Goal: Task Accomplishment & Management: Manage account settings

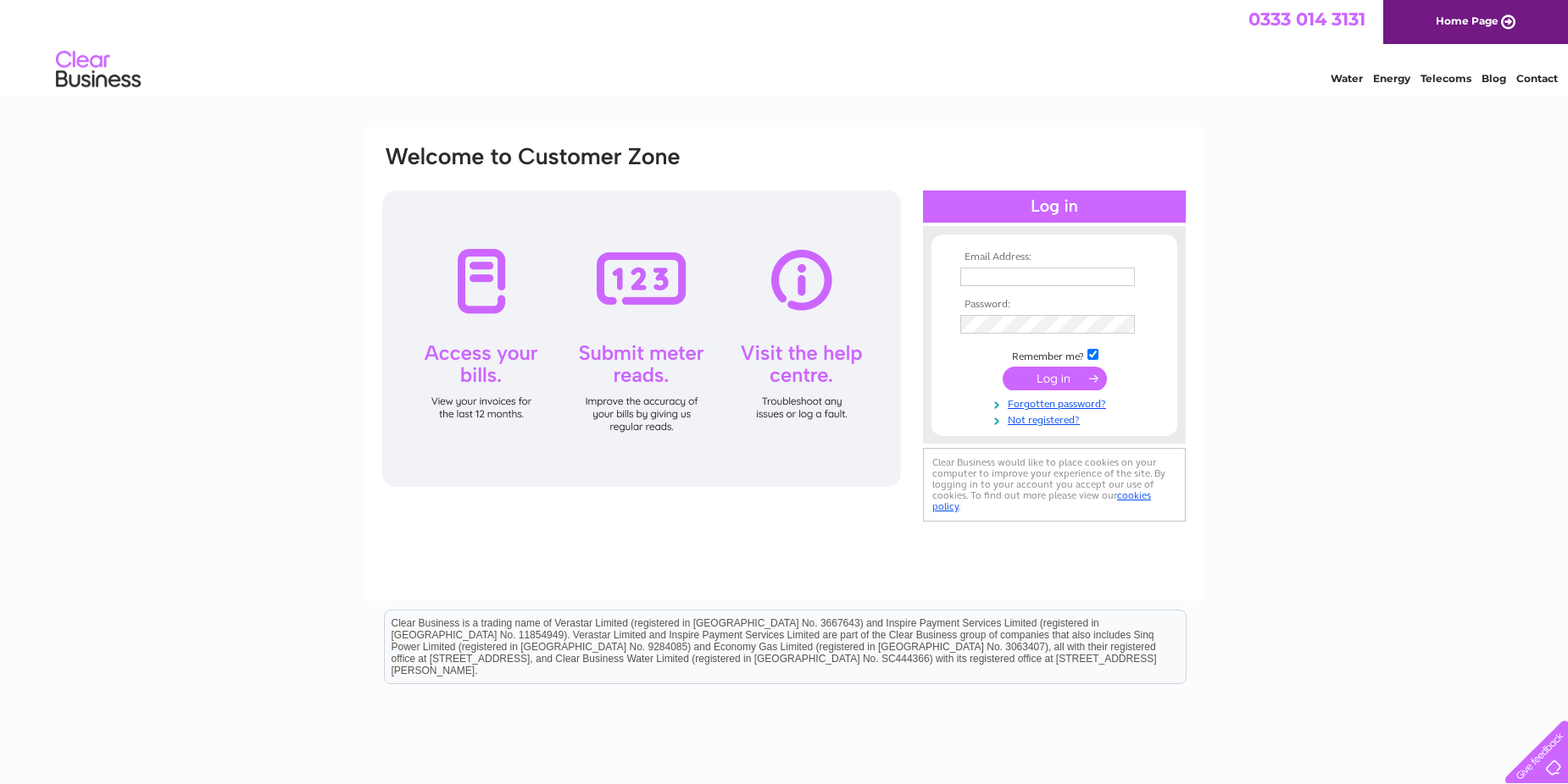
click at [1048, 276] on input "text" at bounding box center [1047, 277] width 175 height 19
type input "debbie.simpsons@btconnect.com"
click at [1041, 381] on input "submit" at bounding box center [1055, 378] width 104 height 24
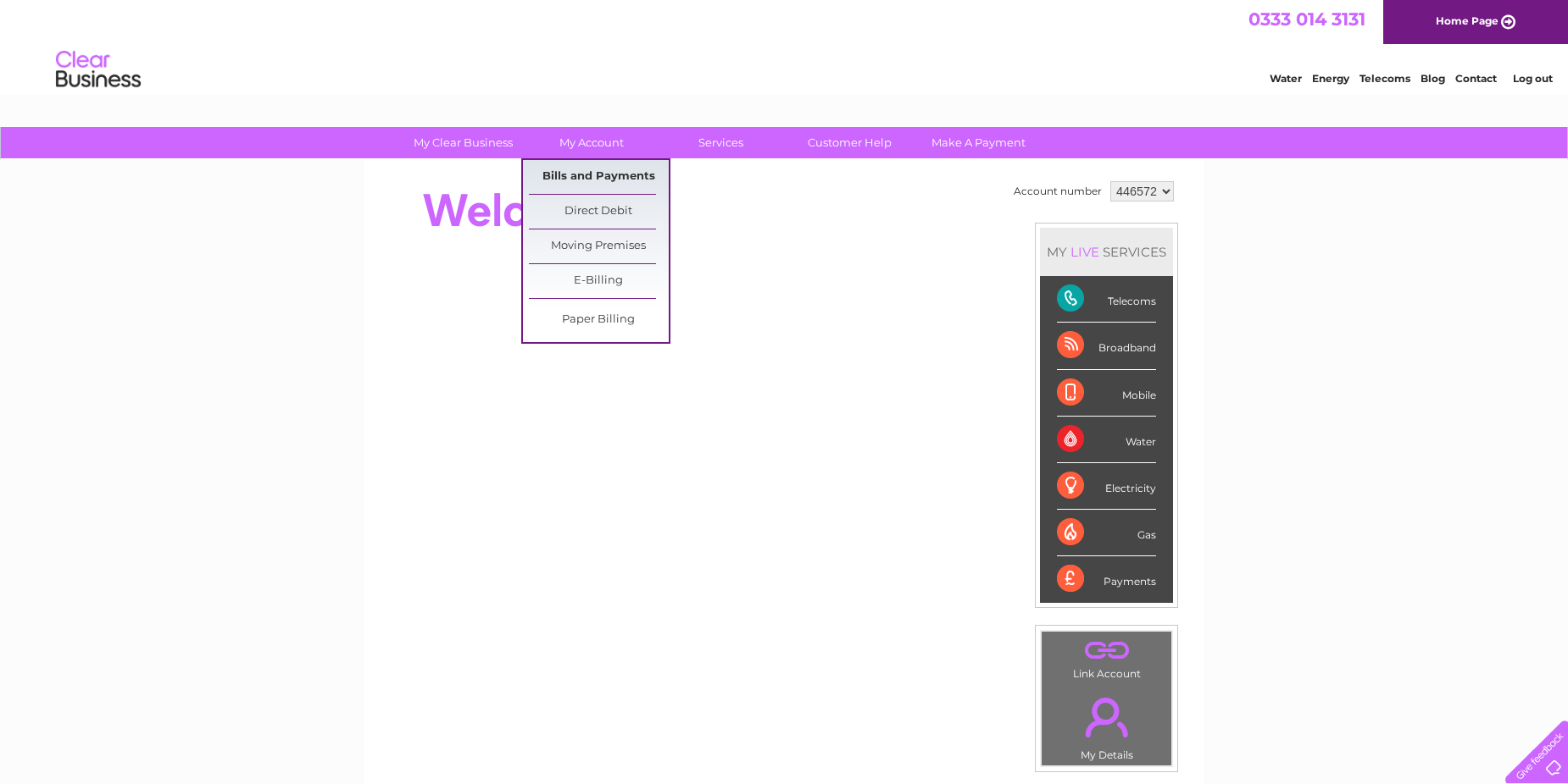
click at [600, 176] on link "Bills and Payments" at bounding box center [598, 177] width 140 height 34
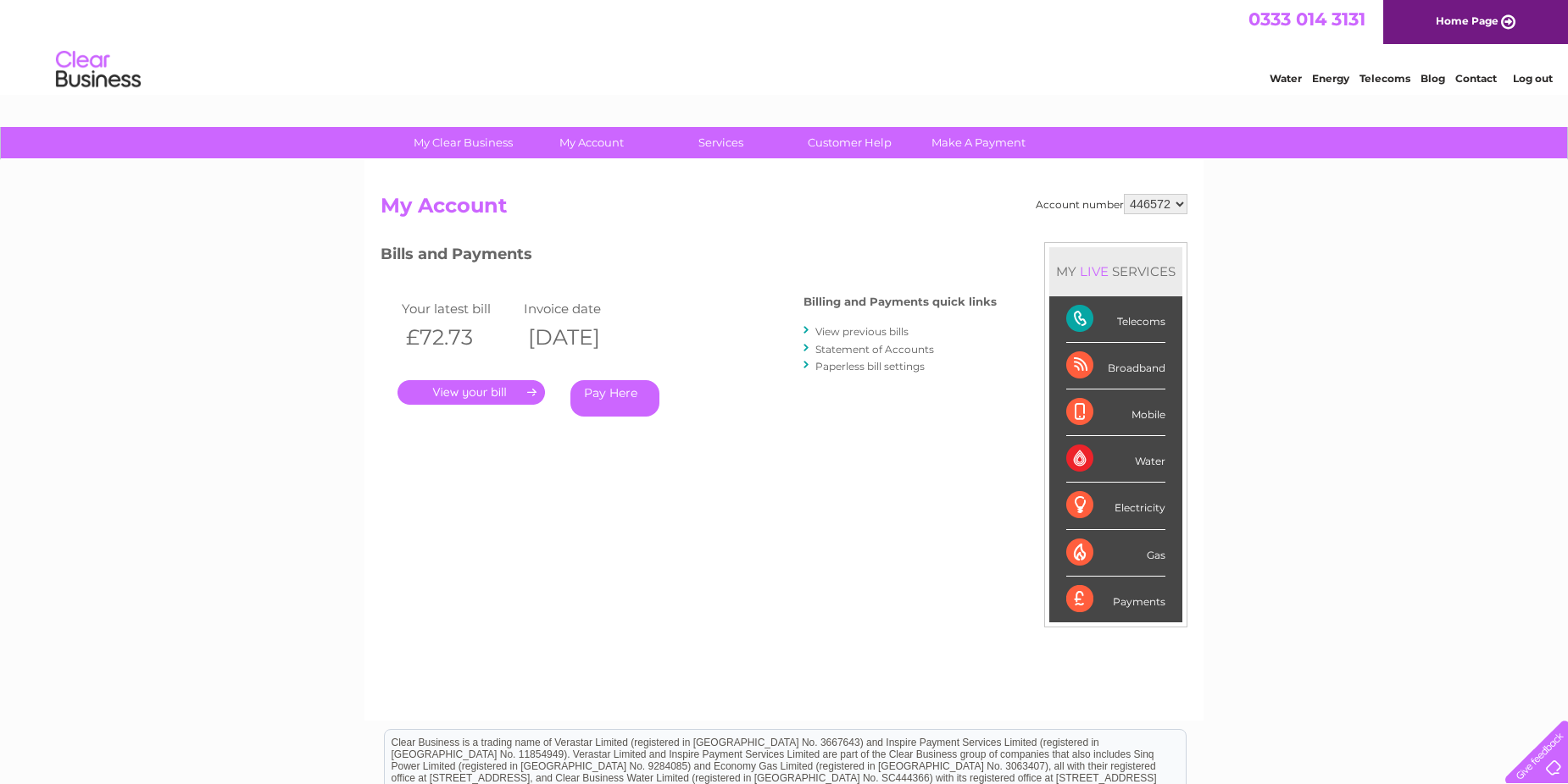
click at [503, 389] on link "." at bounding box center [471, 393] width 147 height 25
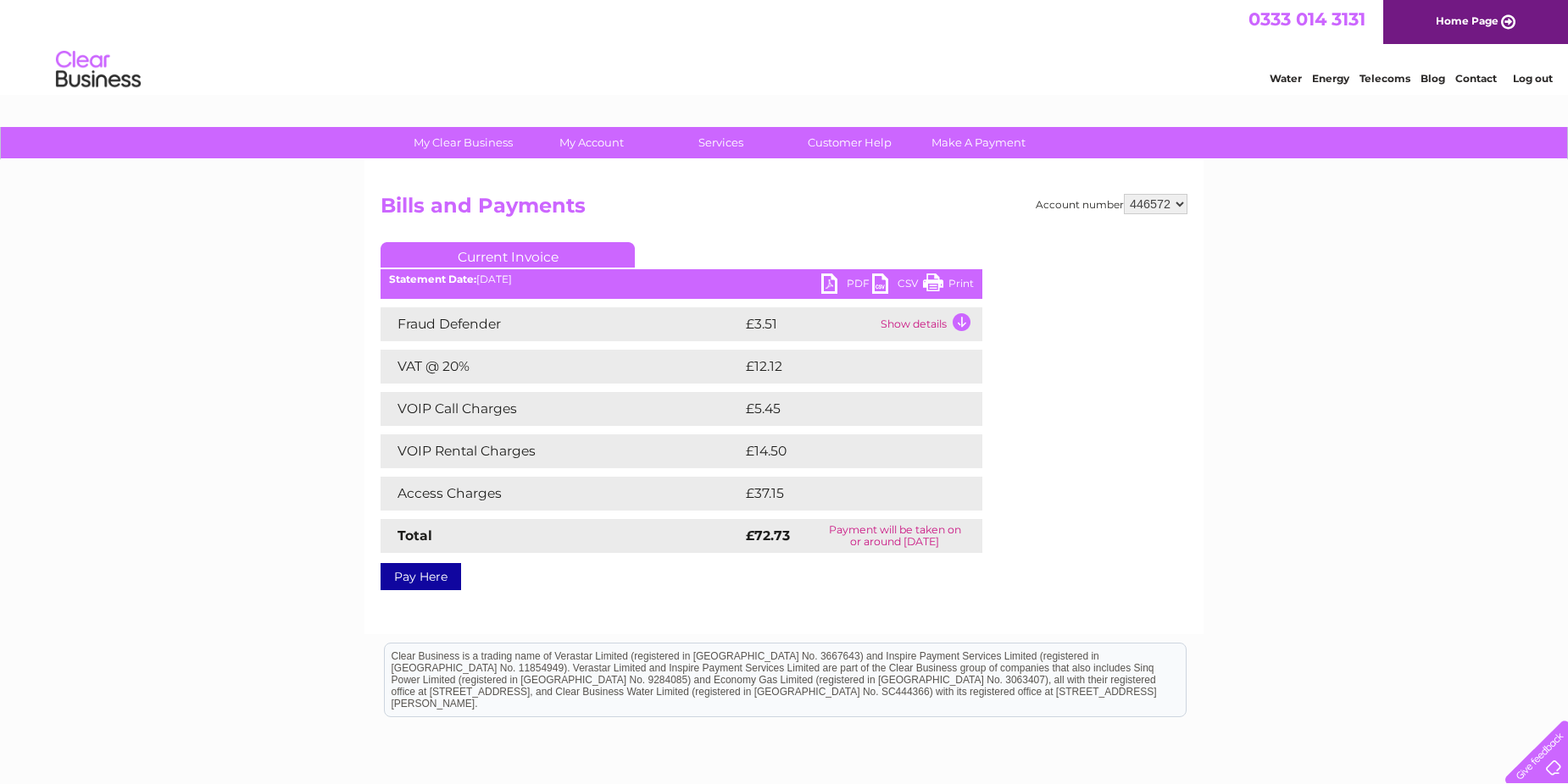
click at [829, 282] on link "PDF" at bounding box center [847, 286] width 51 height 25
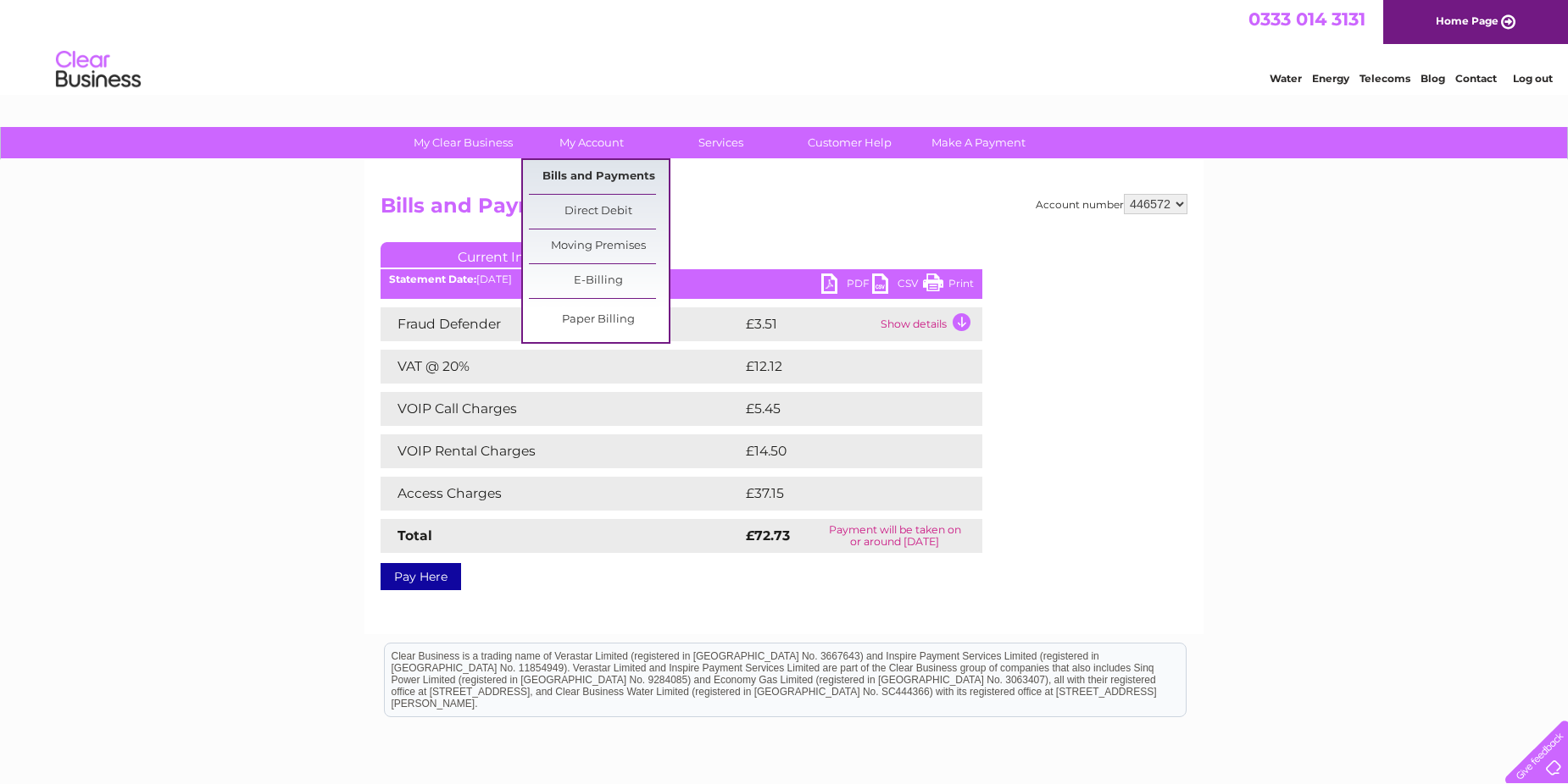
click at [584, 178] on link "Bills and Payments" at bounding box center [598, 177] width 140 height 34
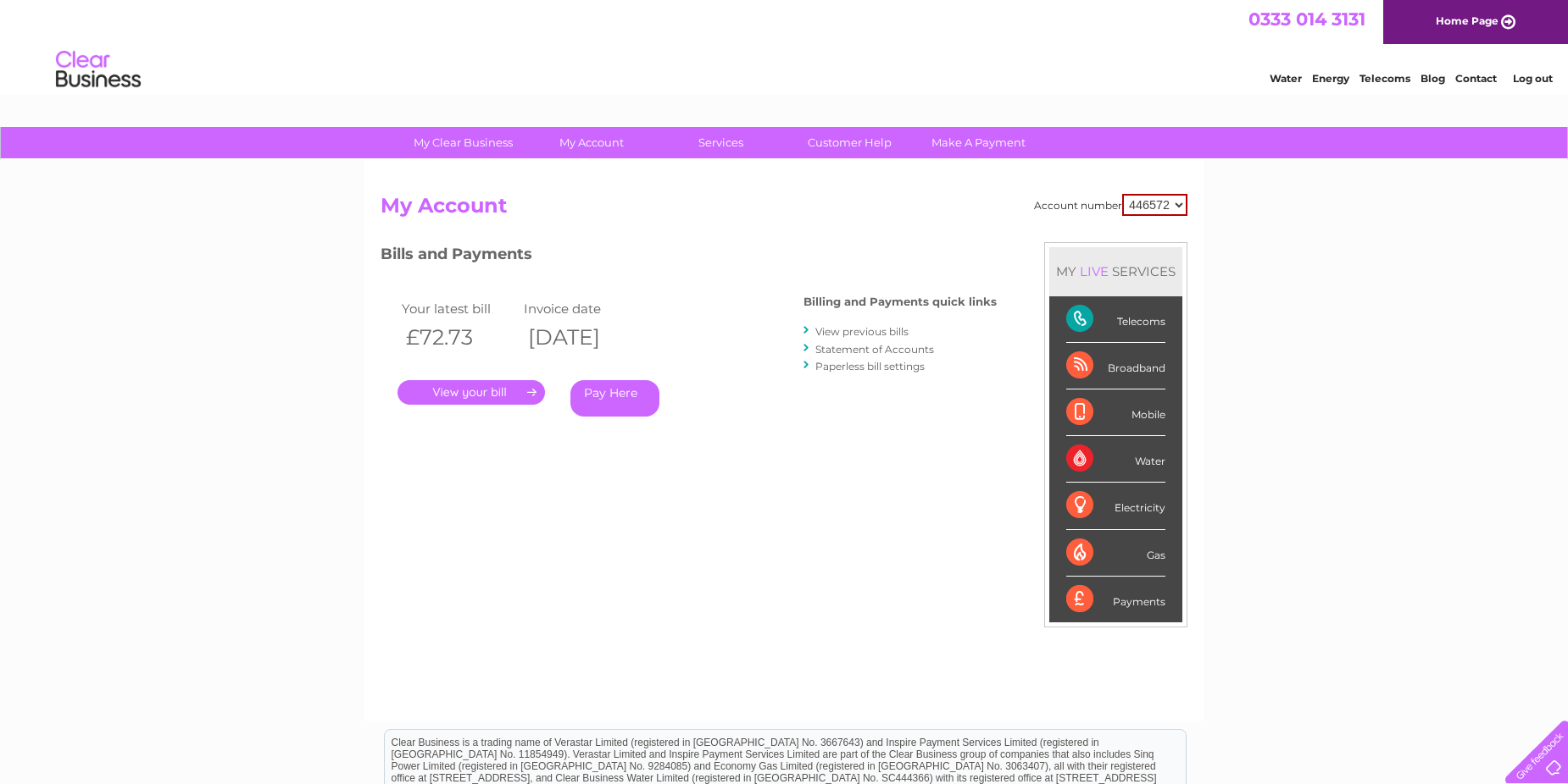
click at [879, 335] on link "View previous bills" at bounding box center [862, 331] width 94 height 12
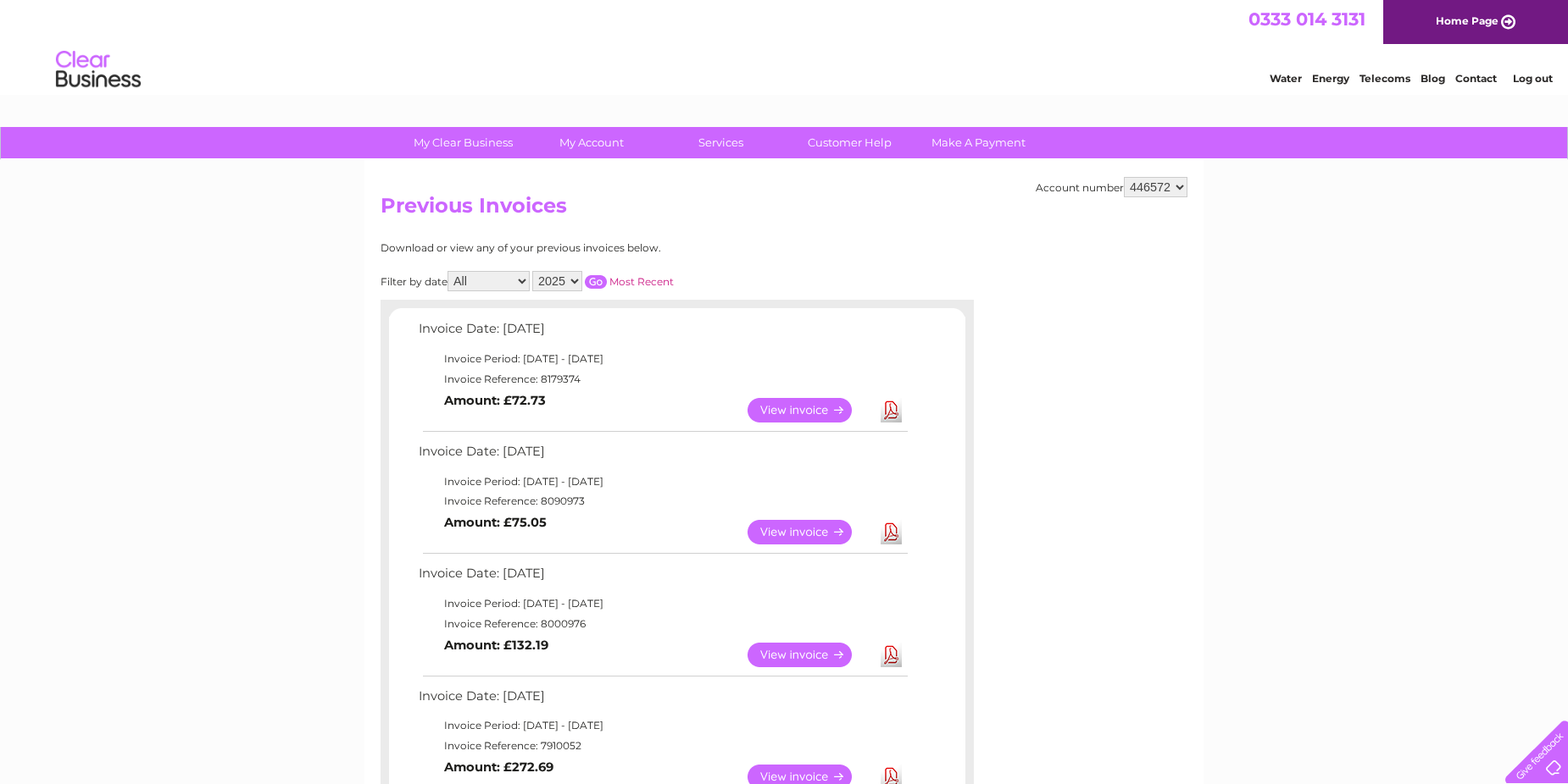
click at [1536, 78] on link "Log out" at bounding box center [1532, 77] width 40 height 12
